Goal: Obtain resource: Download file/media

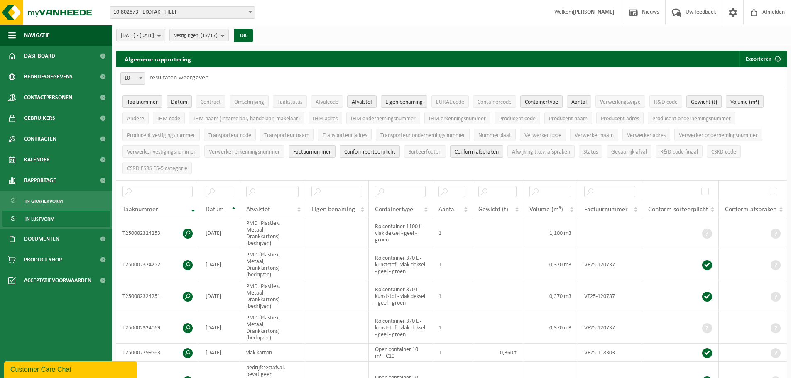
click at [165, 37] on b "submit" at bounding box center [160, 35] width 7 height 12
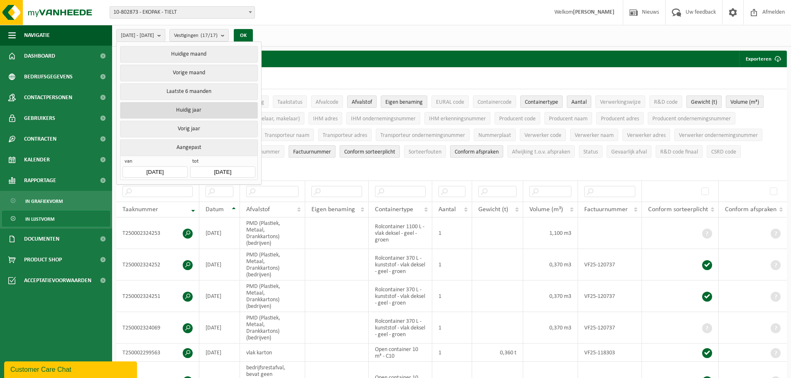
click at [164, 106] on button "Huidig jaar" at bounding box center [188, 110] width 137 height 17
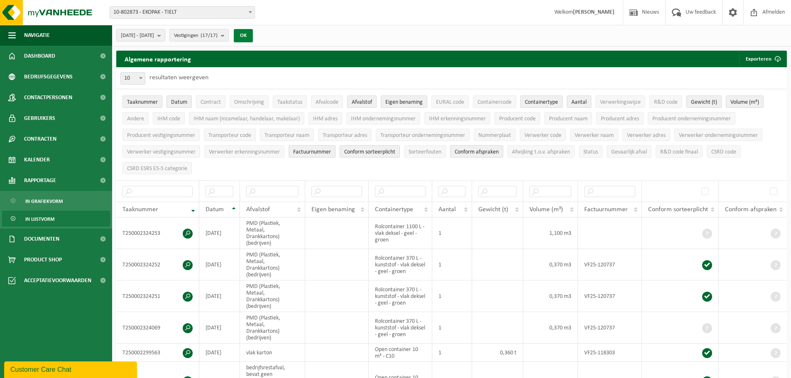
click at [253, 37] on button "OK" at bounding box center [243, 35] width 19 height 13
click at [150, 102] on span "Taaknummer" at bounding box center [142, 102] width 31 height 6
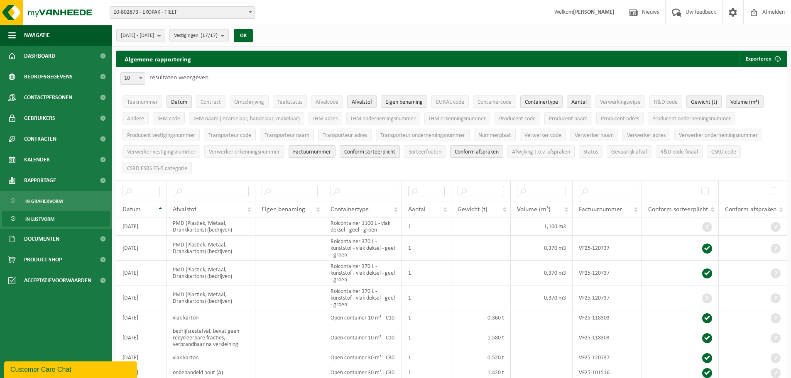
click at [181, 100] on span "Datum" at bounding box center [179, 102] width 16 height 6
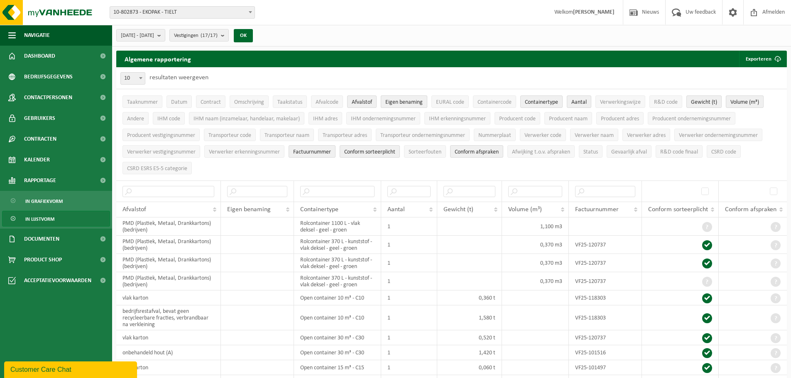
click at [409, 102] on span "Eigen benaming" at bounding box center [403, 102] width 37 height 6
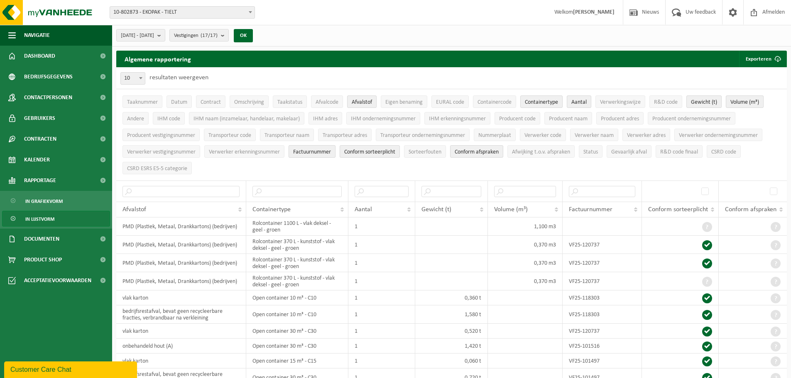
click at [325, 149] on span "Factuurnummer" at bounding box center [312, 152] width 38 height 6
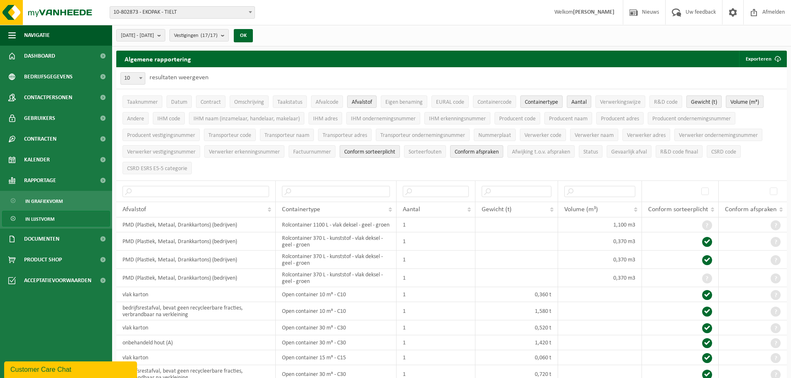
click at [390, 151] on span "Conform sorteerplicht" at bounding box center [369, 152] width 51 height 6
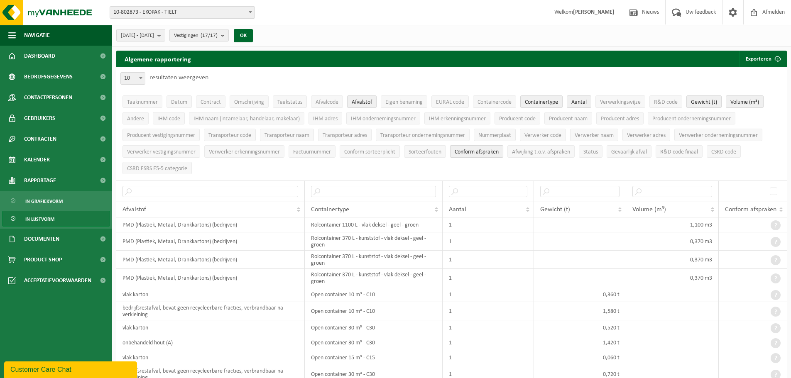
click at [474, 152] on span "Conform afspraken" at bounding box center [477, 152] width 44 height 6
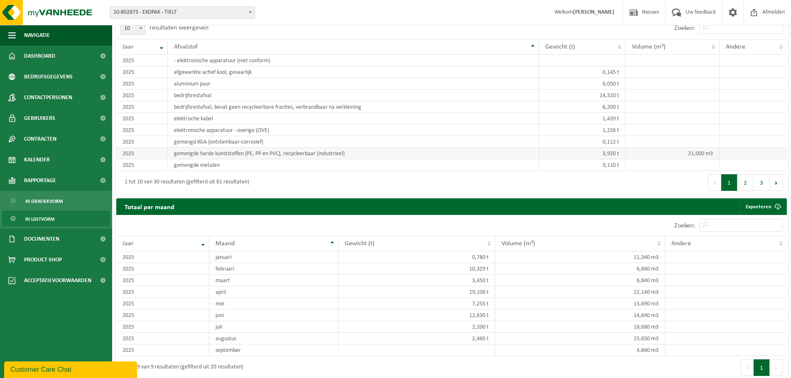
scroll to position [699, 0]
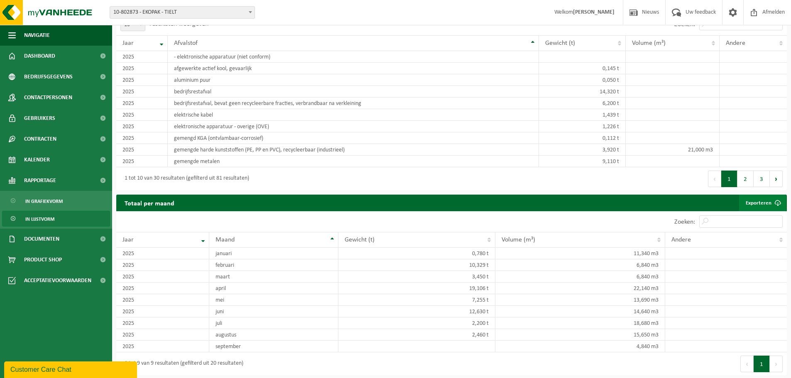
click at [767, 203] on link "Exporteren" at bounding box center [762, 203] width 47 height 17
